Goal: Information Seeking & Learning: Learn about a topic

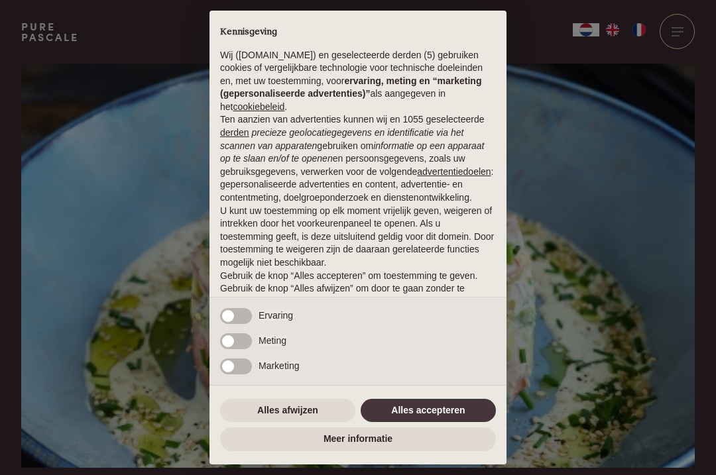
click at [653, 418] on div "× Kennisgeving Wij (purepascale.com) en geselecteerde derden (5) gebruiken cook…" at bounding box center [358, 237] width 716 height 475
click at [430, 419] on button "Alles accepteren" at bounding box center [427, 411] width 135 height 24
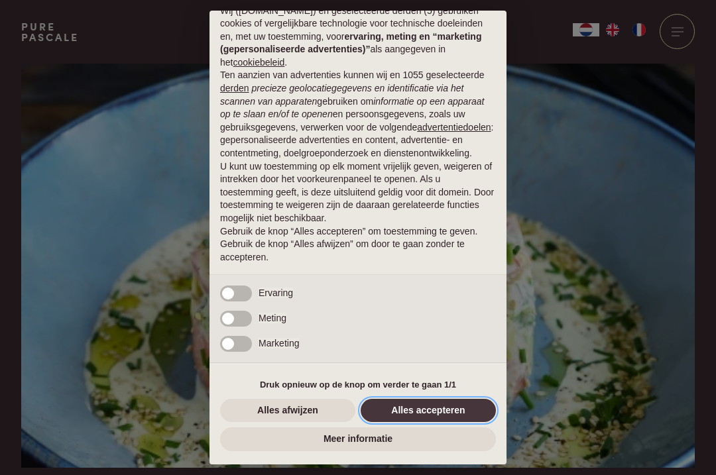
click at [451, 417] on button "Alles accepteren" at bounding box center [427, 411] width 135 height 24
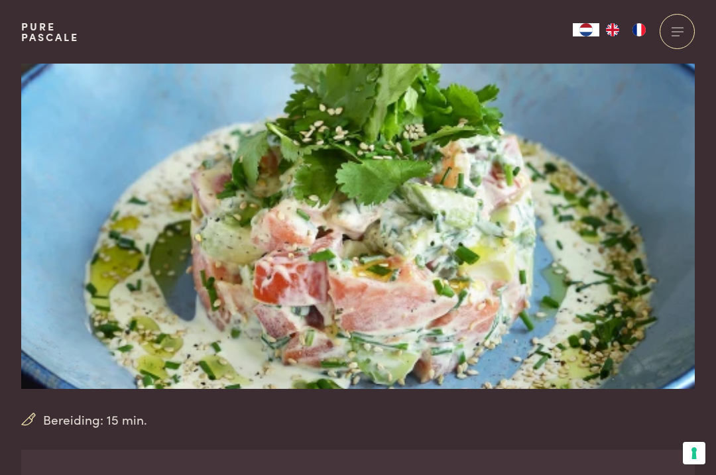
scroll to position [0, 0]
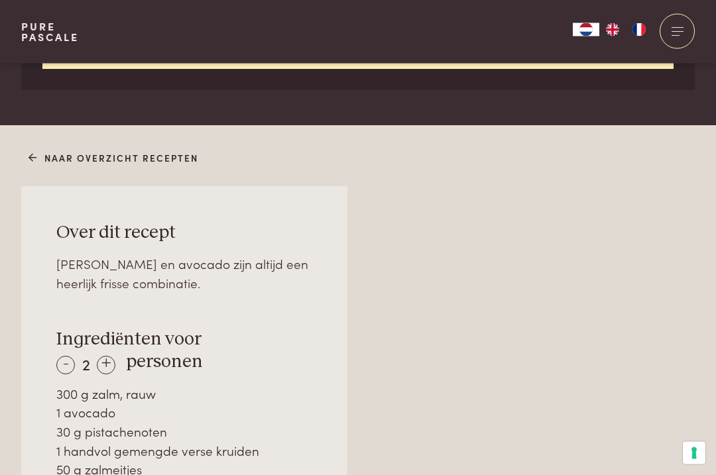
scroll to position [749, 0]
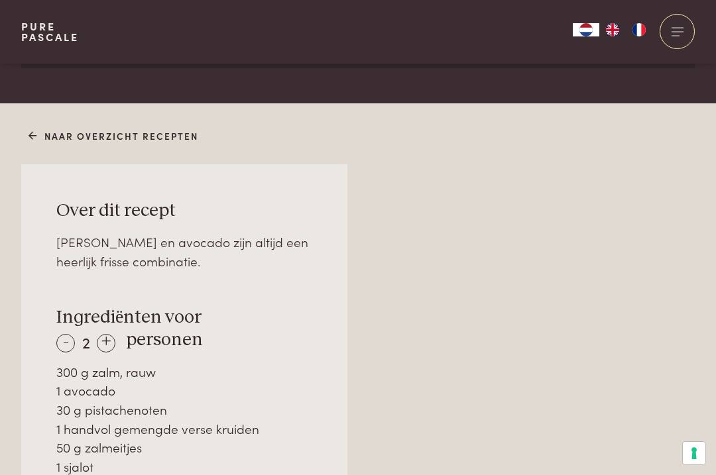
click at [159, 132] on link "Naar overzicht recepten" at bounding box center [113, 136] width 170 height 14
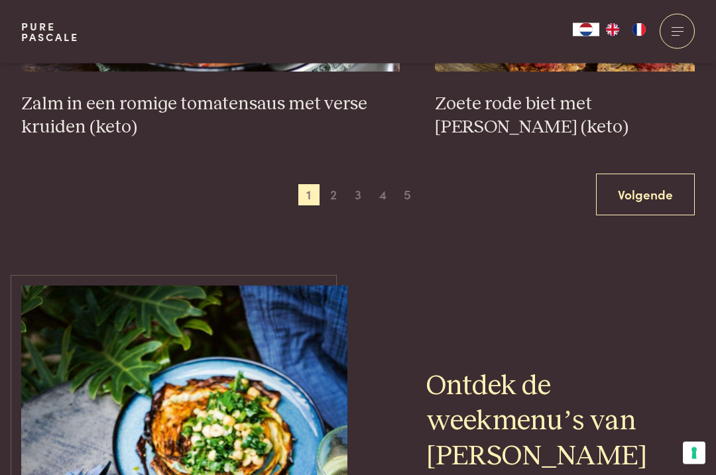
scroll to position [2570, 0]
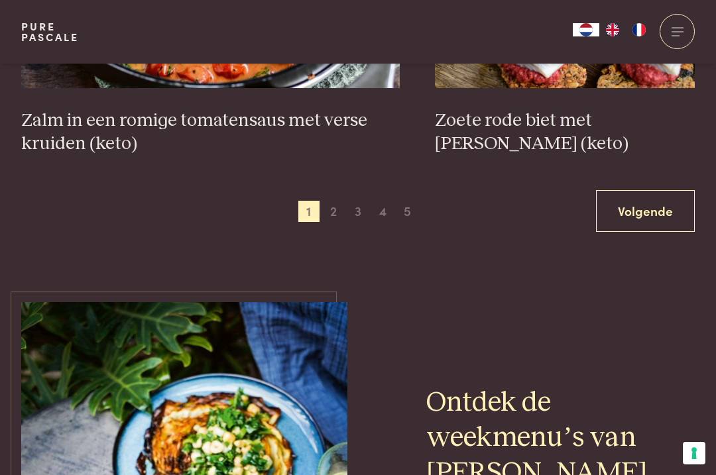
click at [653, 190] on link "Volgende" at bounding box center [645, 211] width 99 height 42
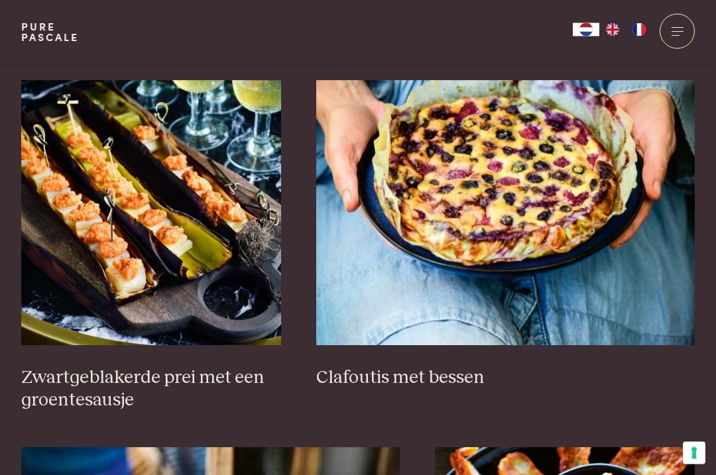
scroll to position [833, 0]
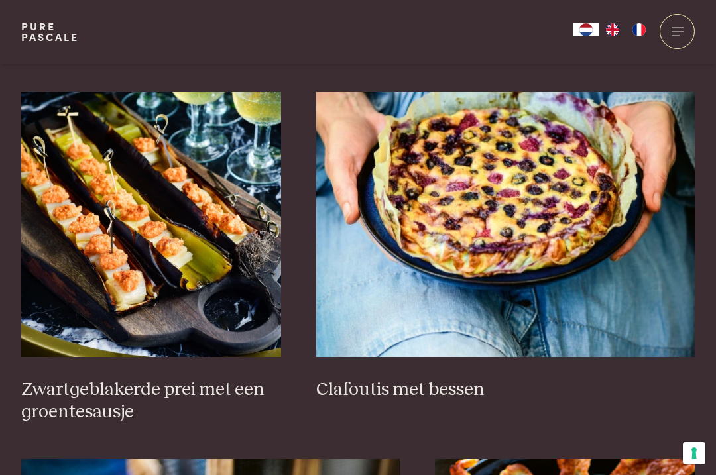
click at [651, 290] on img at bounding box center [505, 224] width 378 height 265
click at [439, 378] on h3 "Clafoutis met bessen" at bounding box center [505, 389] width 378 height 23
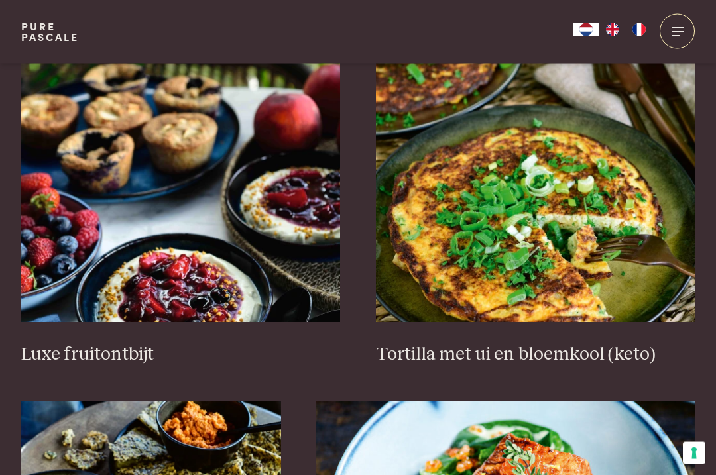
scroll to position [1603, 0]
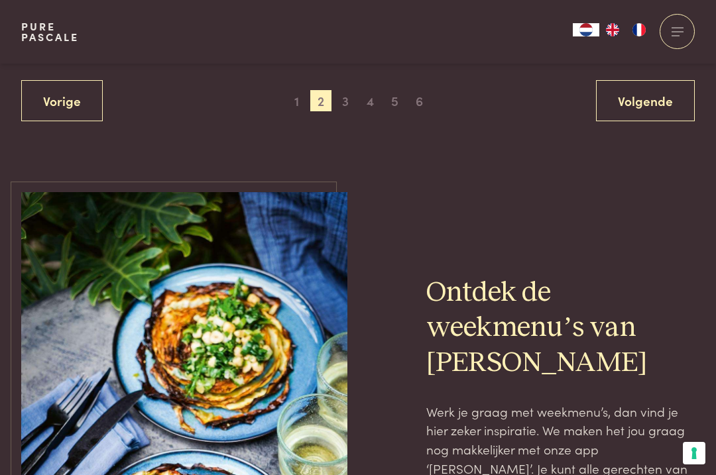
click at [653, 92] on link "Volgende" at bounding box center [645, 101] width 99 height 42
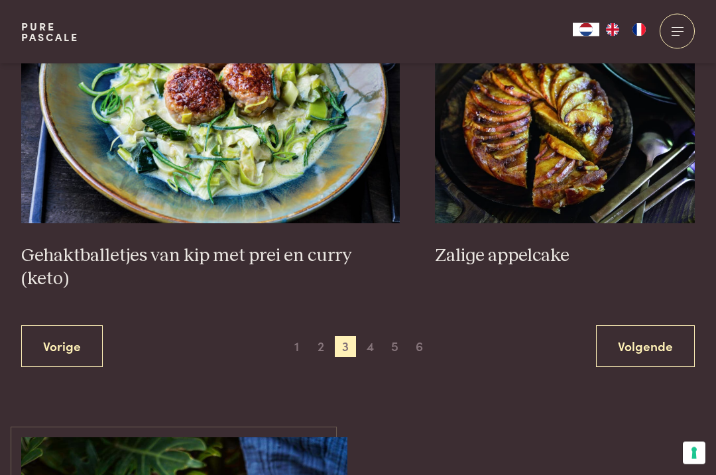
scroll to position [2481, 0]
click at [659, 325] on link "Volgende" at bounding box center [645, 346] width 99 height 42
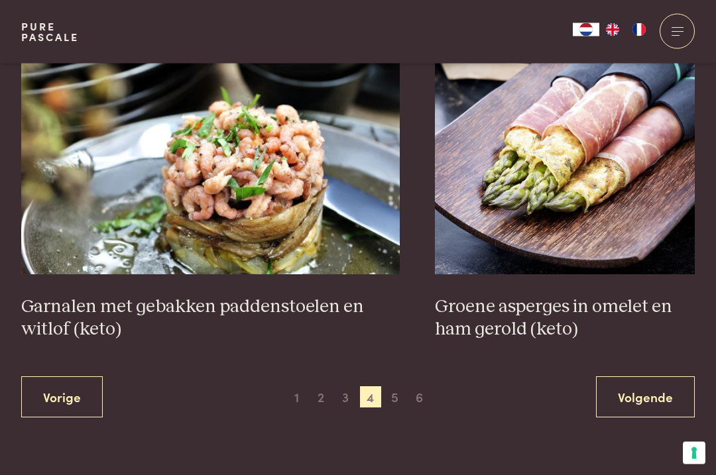
scroll to position [2362, 0]
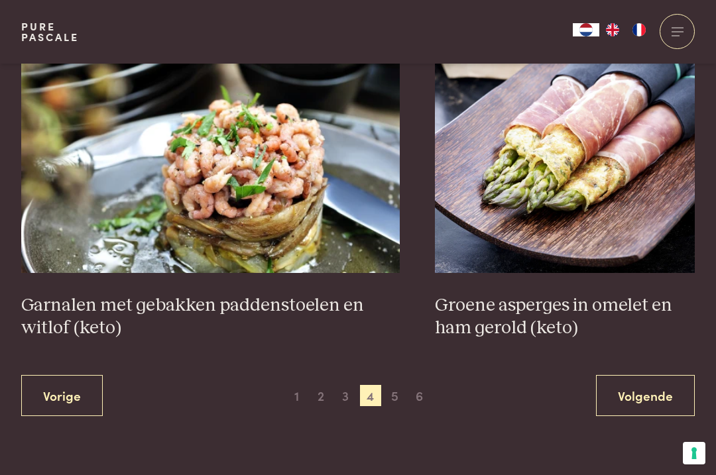
click at [664, 384] on link "Volgende" at bounding box center [645, 396] width 99 height 42
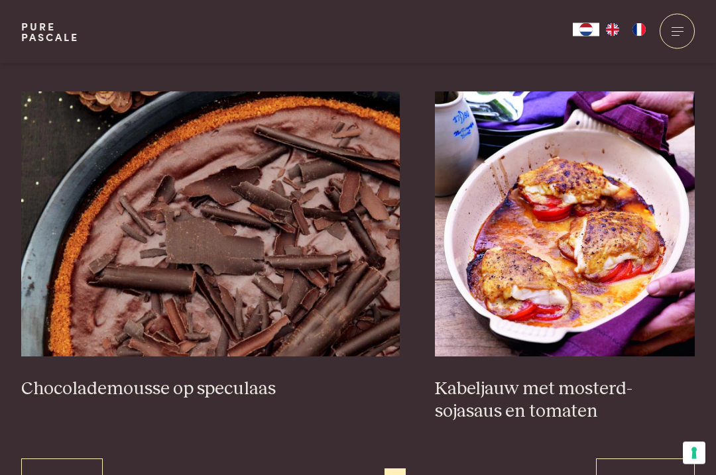
scroll to position [2325, 0]
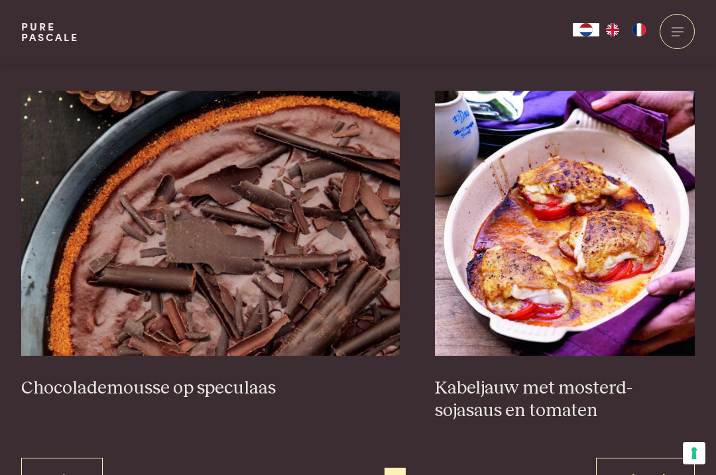
click at [665, 472] on link "Volgende" at bounding box center [645, 479] width 99 height 42
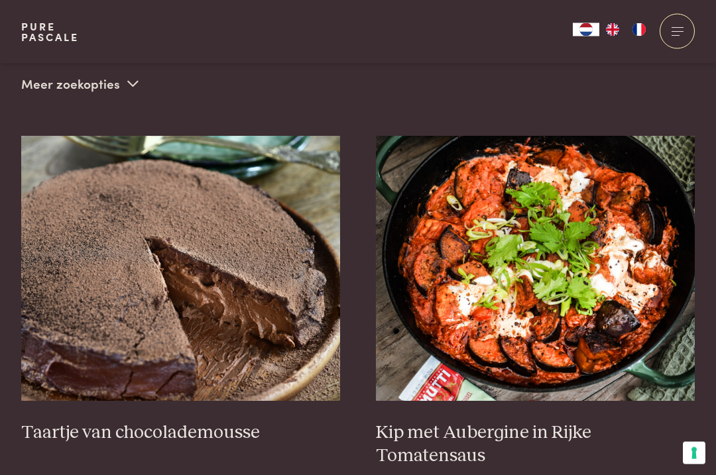
scroll to position [445, 0]
click at [288, 361] on img at bounding box center [180, 268] width 319 height 265
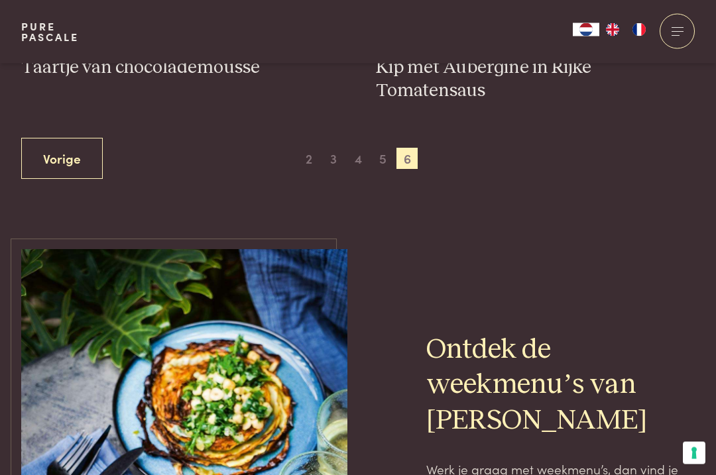
scroll to position [811, 0]
click at [64, 154] on link "Vorige" at bounding box center [61, 158] width 81 height 42
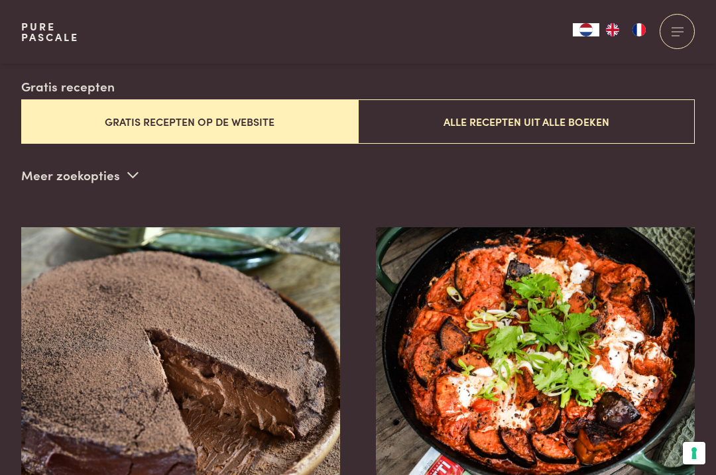
scroll to position [339, 0]
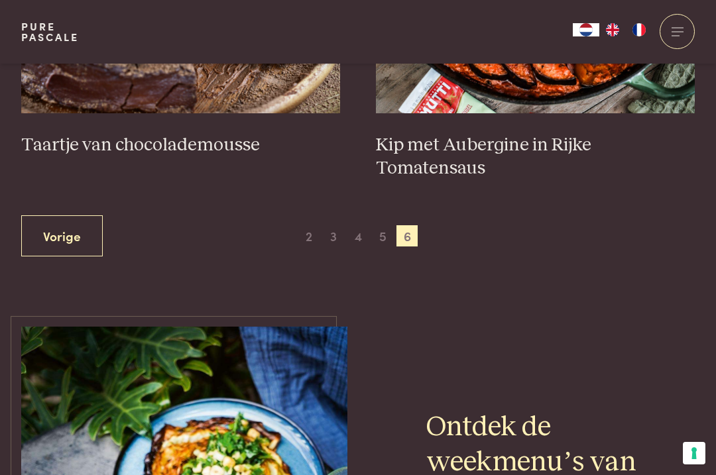
click at [54, 229] on link "Vorige" at bounding box center [61, 236] width 81 height 42
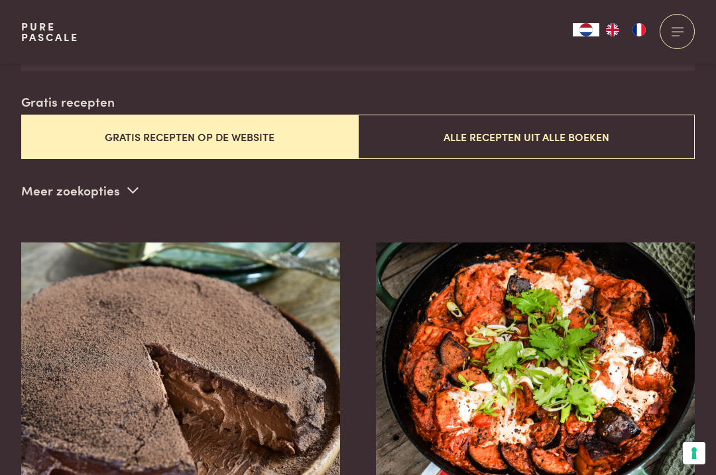
click at [604, 139] on button "Alle recepten uit alle boeken" at bounding box center [526, 137] width 337 height 44
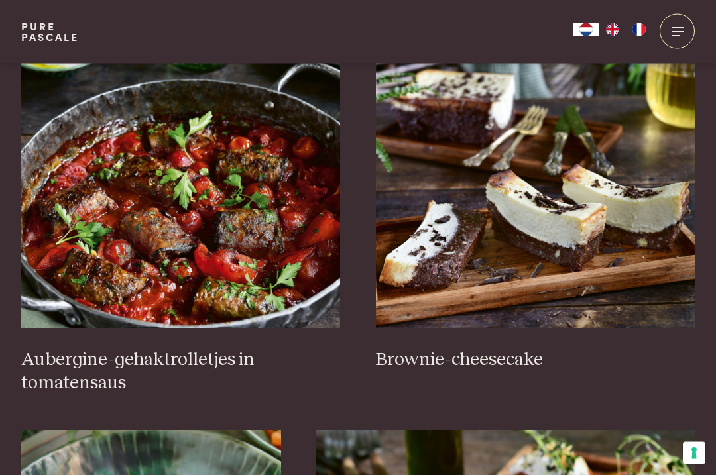
scroll to position [548, 0]
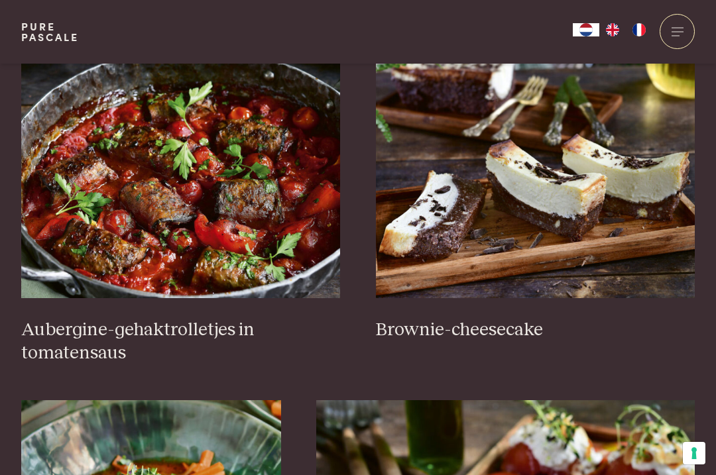
click at [273, 248] on img at bounding box center [180, 165] width 319 height 265
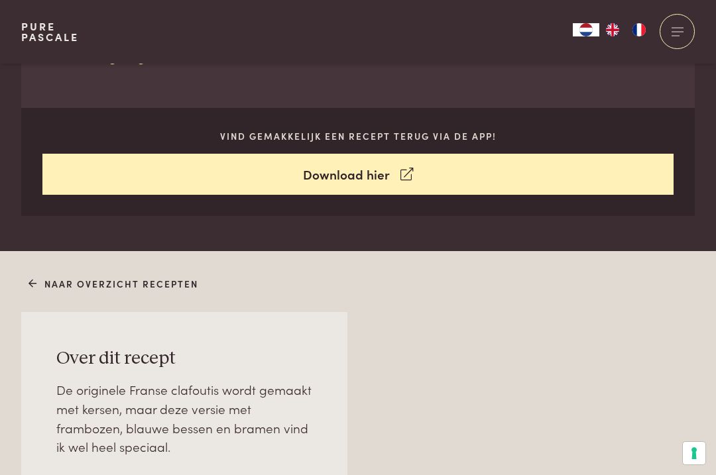
scroll to position [563, 0]
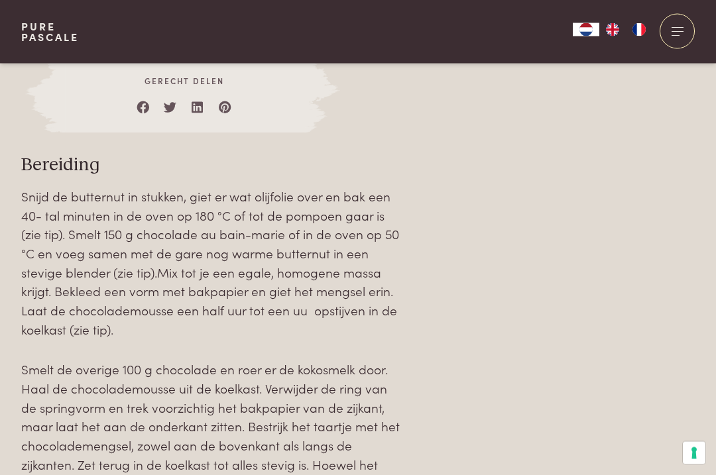
scroll to position [1239, 0]
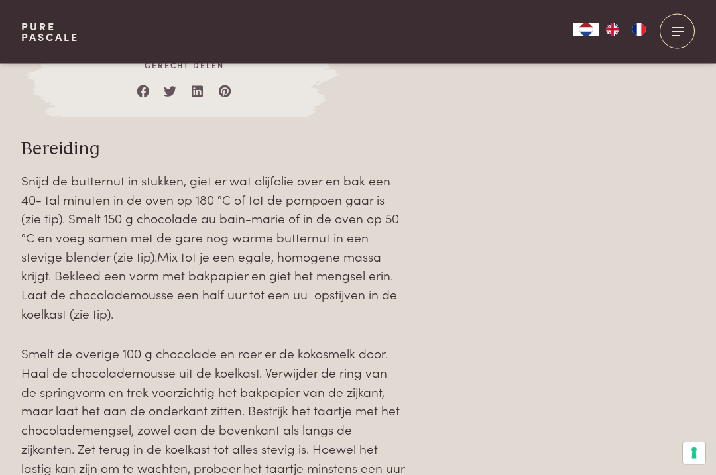
click at [586, 343] on div "Over dit recept Ingrediënten voor - 4 + personen 250 g chocolade (70% cacao) 50…" at bounding box center [357, 226] width 673 height 1207
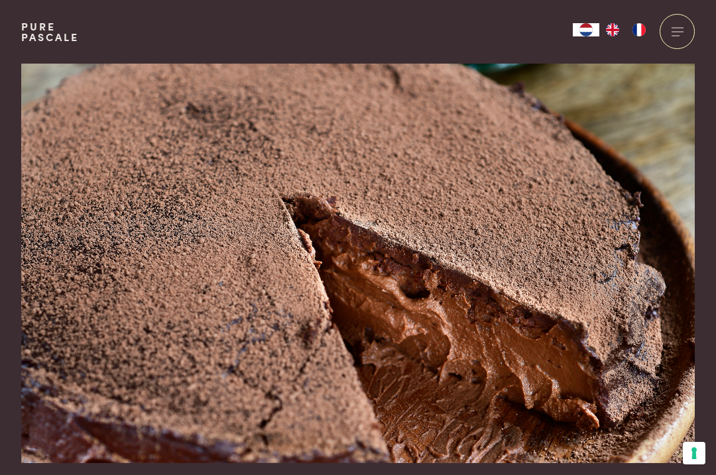
scroll to position [0, 0]
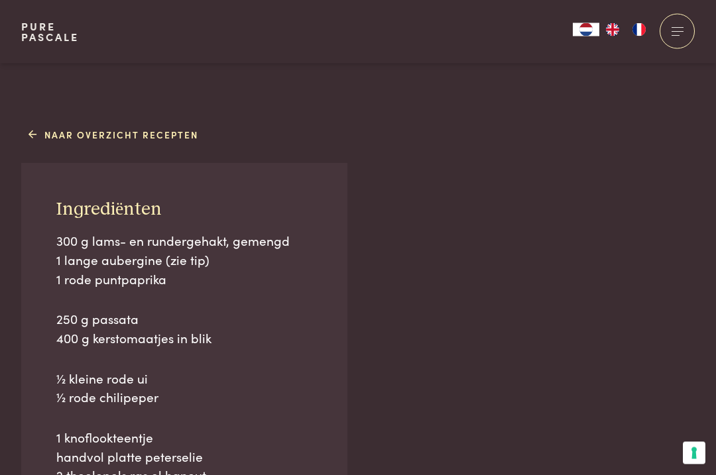
scroll to position [765, 0]
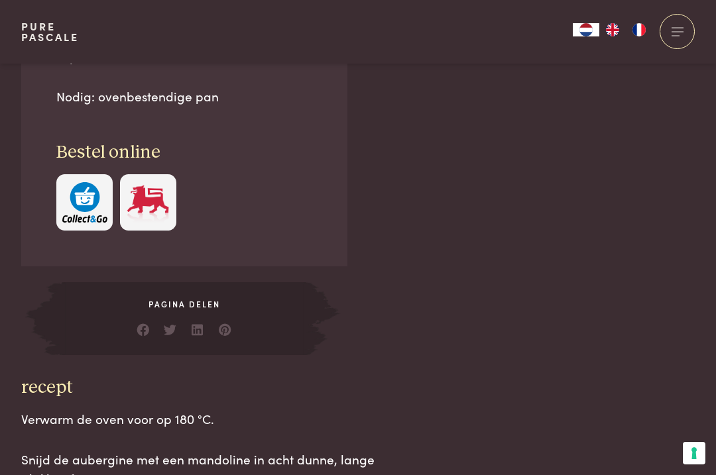
scroll to position [1241, 0]
